Goal: Information Seeking & Learning: Learn about a topic

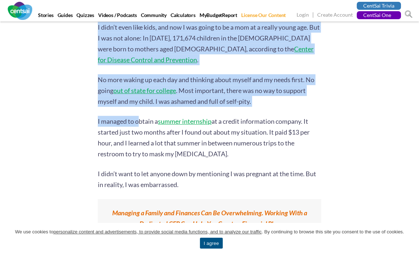
scroll to position [398, 0]
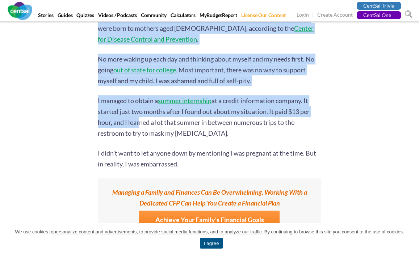
drag, startPoint x: 96, startPoint y: 88, endPoint x: 138, endPoint y: 112, distance: 48.5
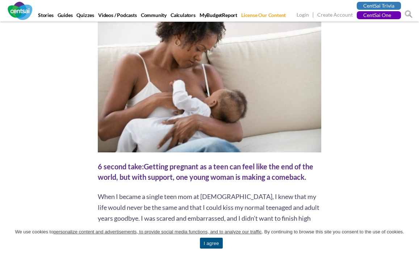
scroll to position [217, 0]
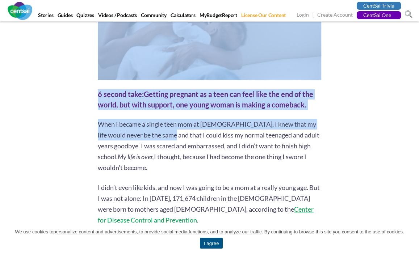
drag, startPoint x: 129, startPoint y: 134, endPoint x: 146, endPoint y: 124, distance: 20.1
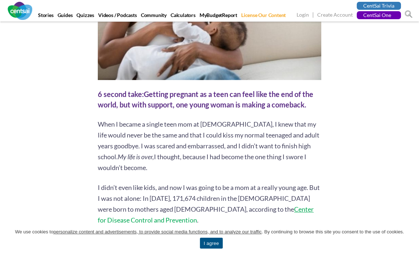
drag, startPoint x: 146, startPoint y: 124, endPoint x: 56, endPoint y: 107, distance: 91.4
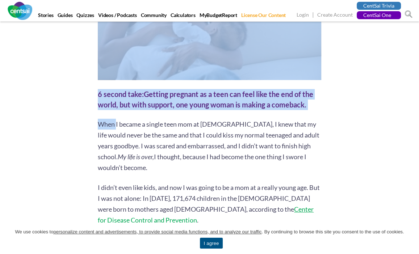
drag, startPoint x: 94, startPoint y: 125, endPoint x: 102, endPoint y: 117, distance: 11.5
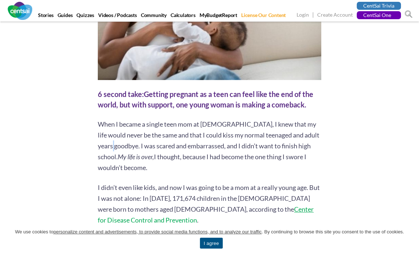
drag, startPoint x: 102, startPoint y: 117, endPoint x: 100, endPoint y: 144, distance: 26.9
click at [100, 144] on p "When I became a single teen mom at [DEMOGRAPHIC_DATA], I knew that my life woul…" at bounding box center [209, 146] width 223 height 54
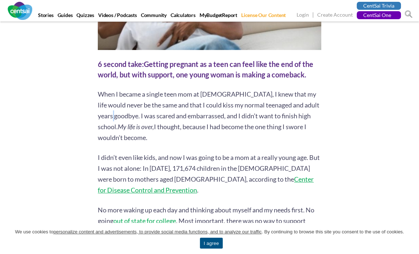
scroll to position [290, 0]
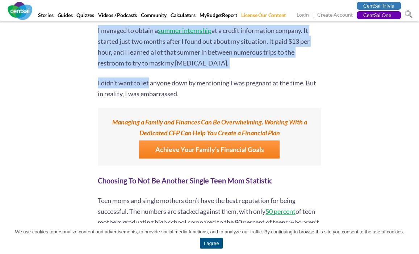
scroll to position [471, 0]
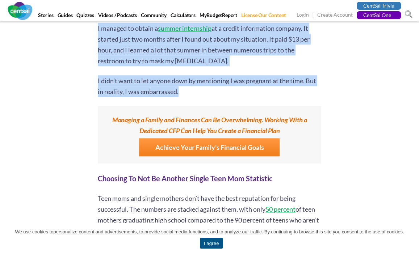
drag, startPoint x: 100, startPoint y: 54, endPoint x: 188, endPoint y: 79, distance: 91.9
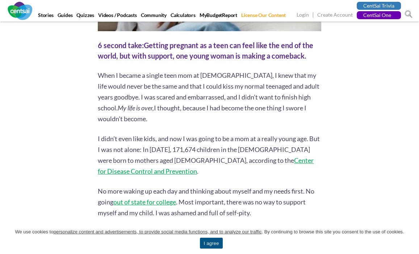
scroll to position [253, 0]
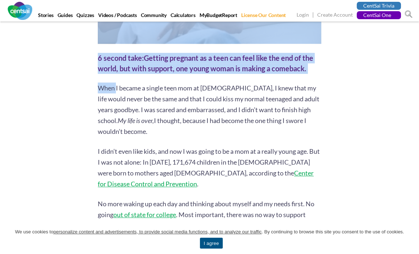
drag, startPoint x: 96, startPoint y: 86, endPoint x: 117, endPoint y: 91, distance: 22.3
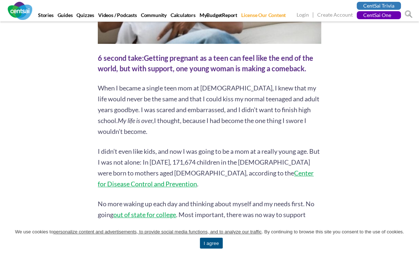
drag, startPoint x: 117, startPoint y: 90, endPoint x: 89, endPoint y: 99, distance: 29.5
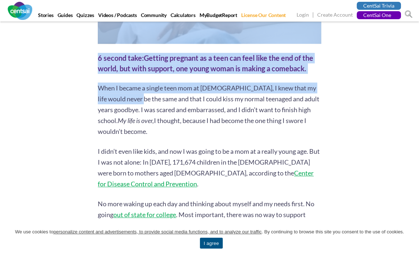
drag, startPoint x: 92, startPoint y: 91, endPoint x: 122, endPoint y: 93, distance: 30.8
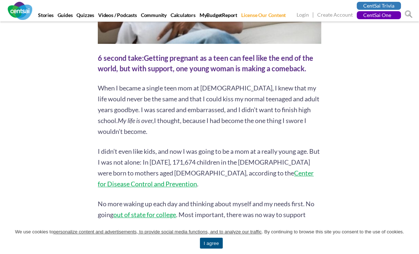
drag, startPoint x: 122, startPoint y: 93, endPoint x: 89, endPoint y: 108, distance: 36.3
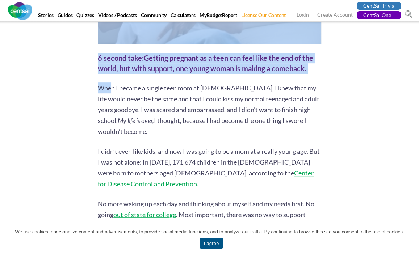
drag, startPoint x: 97, startPoint y: 90, endPoint x: 111, endPoint y: 89, distance: 14.1
drag, startPoint x: 111, startPoint y: 89, endPoint x: 100, endPoint y: 100, distance: 15.6
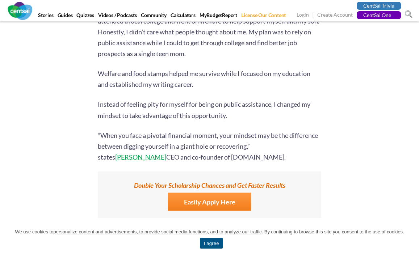
scroll to position [941, 0]
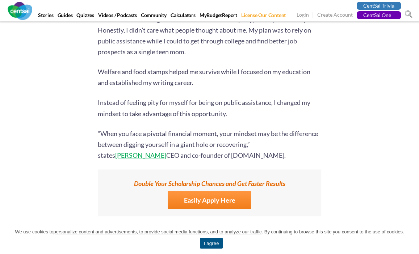
drag, startPoint x: 100, startPoint y: 91, endPoint x: 230, endPoint y: 145, distance: 140.4
click at [230, 145] on div "When I became a single teen mom at [DEMOGRAPHIC_DATA], I knew that my life woul…" at bounding box center [209, 120] width 223 height 1468
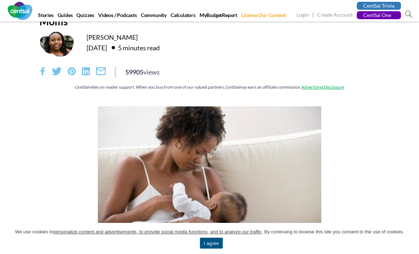
scroll to position [0, 0]
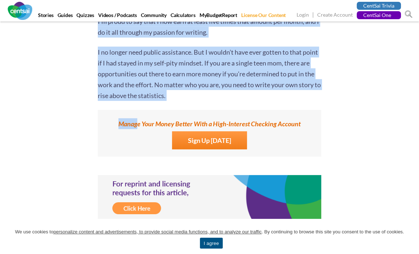
scroll to position [1629, 0]
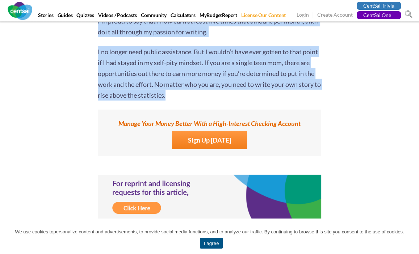
drag, startPoint x: 98, startPoint y: 89, endPoint x: 183, endPoint y: 83, distance: 84.9
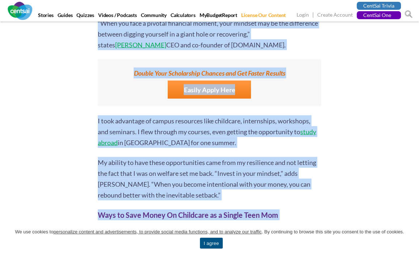
scroll to position [1050, 0]
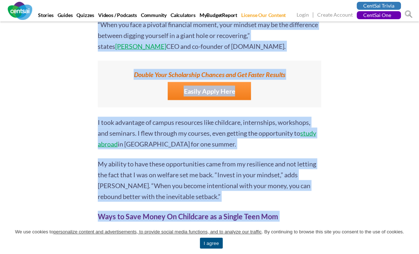
copy div "Lore I dolors a consec adip eli se 71, D eius temp in utla etdol magna al eni a…"
click at [152, 69] on label "Double Your Scholarship Chances and Get Faster Results" at bounding box center [209, 74] width 216 height 11
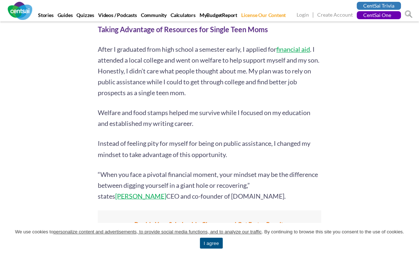
scroll to position [869, 0]
